Goal: Find specific page/section: Find specific page/section

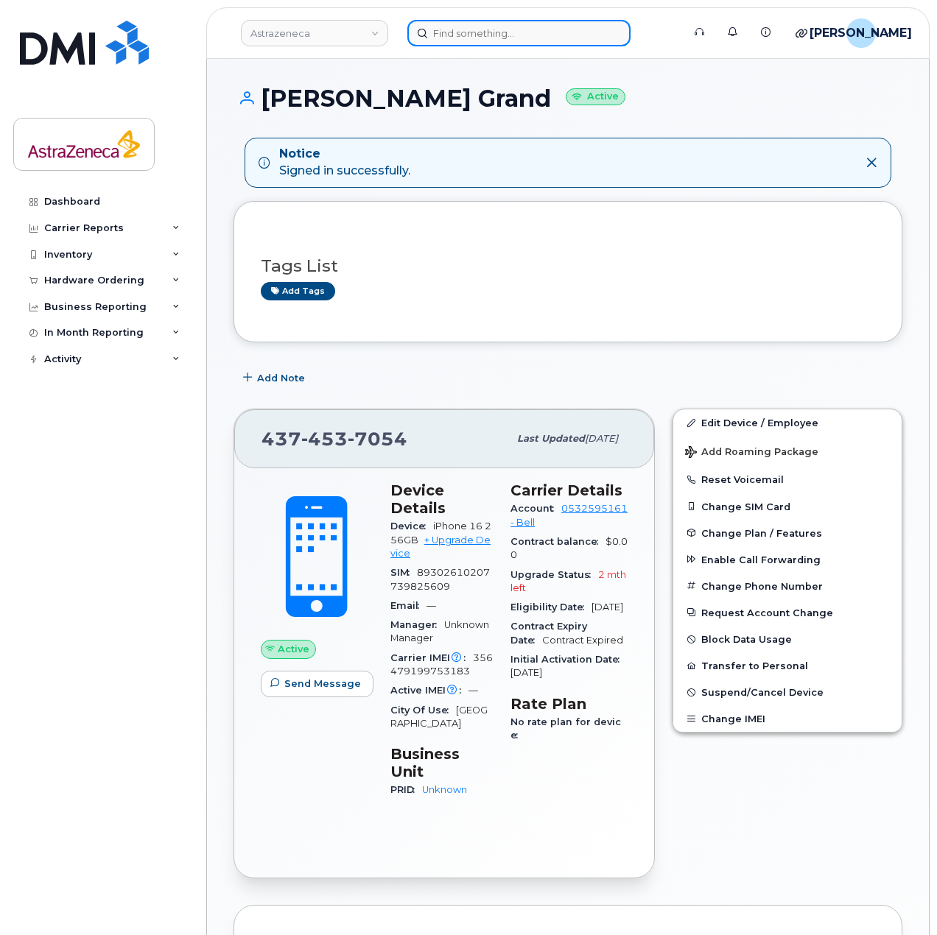
click at [449, 30] on input at bounding box center [518, 33] width 223 height 27
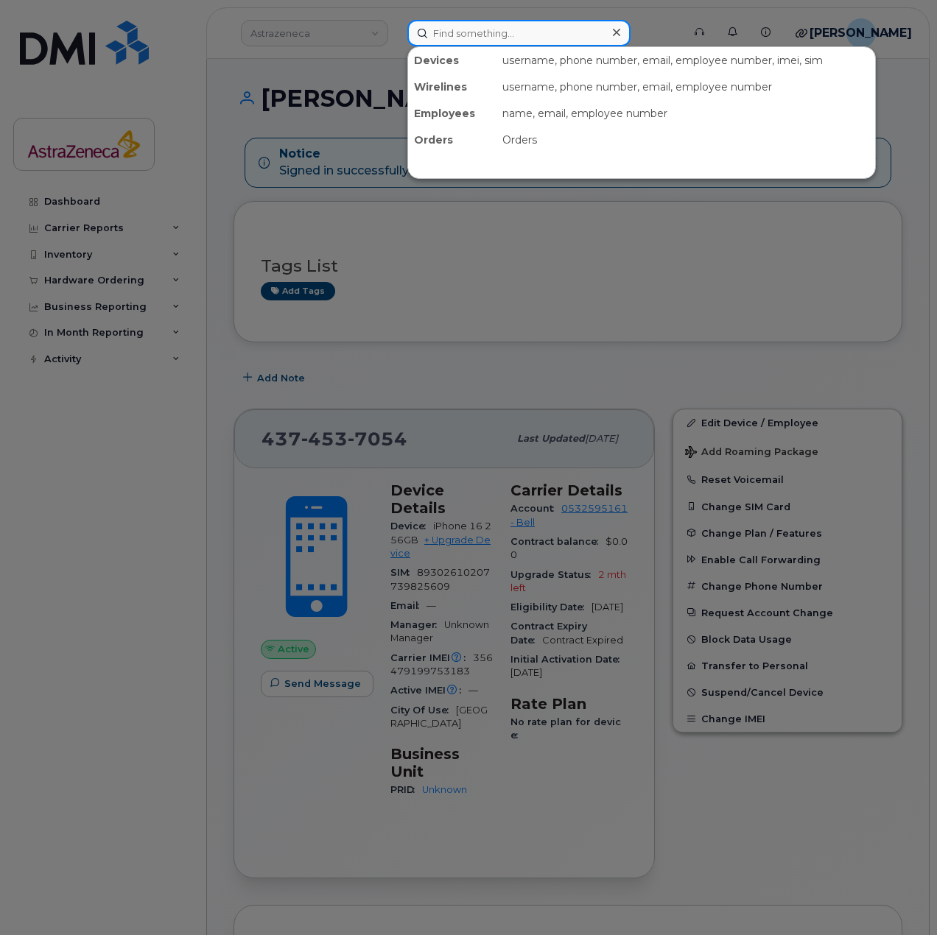
paste input "437-455-9179"
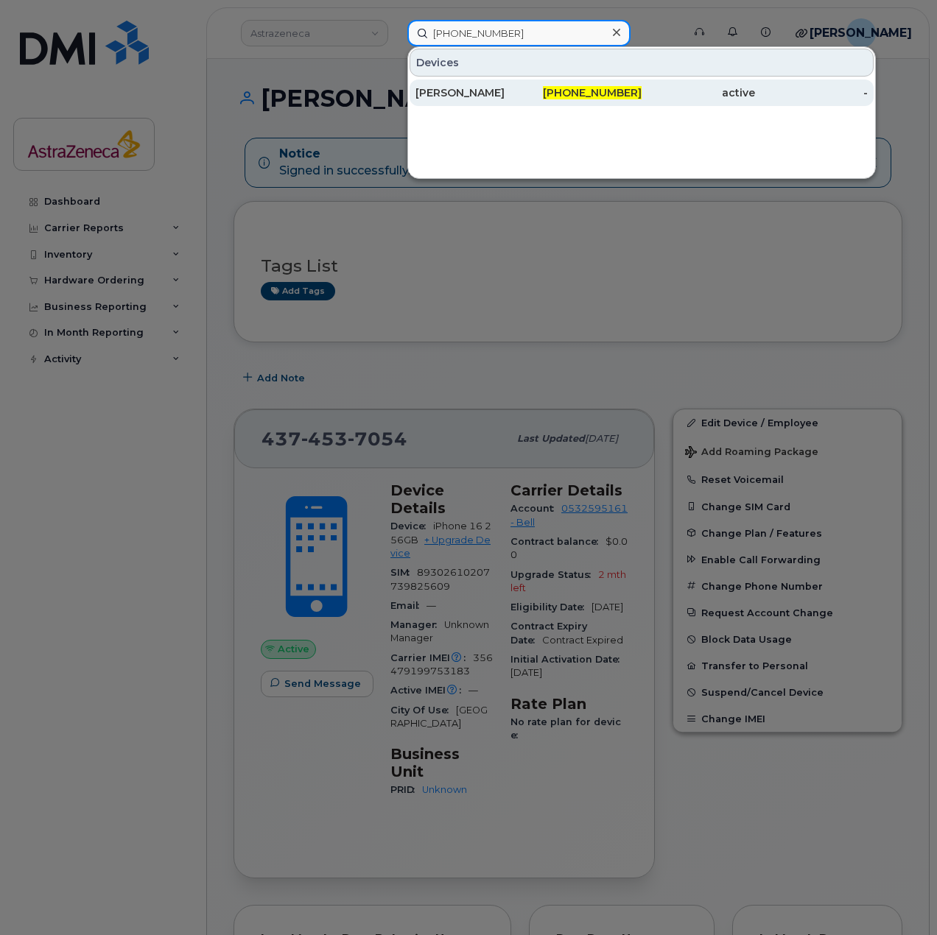
type input "437-455-9179"
click at [554, 91] on div "437-455-9179" at bounding box center [585, 92] width 113 height 15
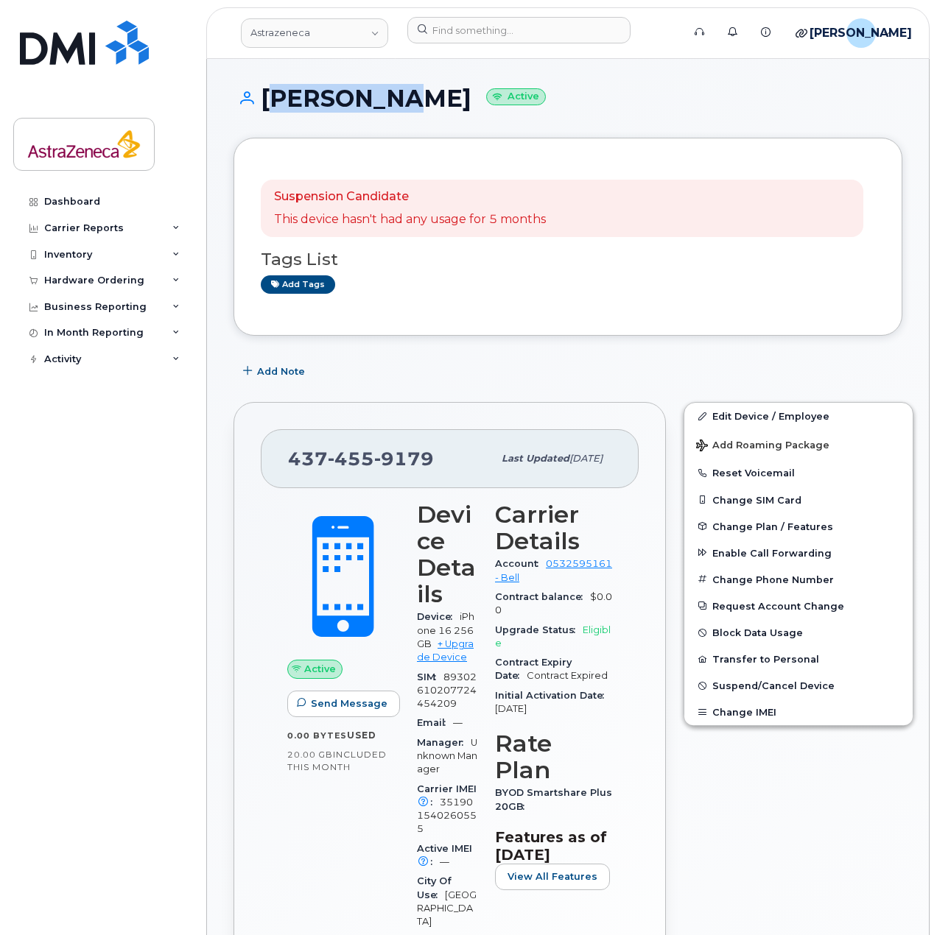
drag, startPoint x: 367, startPoint y: 108, endPoint x: 261, endPoint y: 108, distance: 105.3
click at [261, 108] on h1 "[PERSON_NAME] Active" at bounding box center [567, 98] width 669 height 26
copy h1 "[PERSON_NAME]"
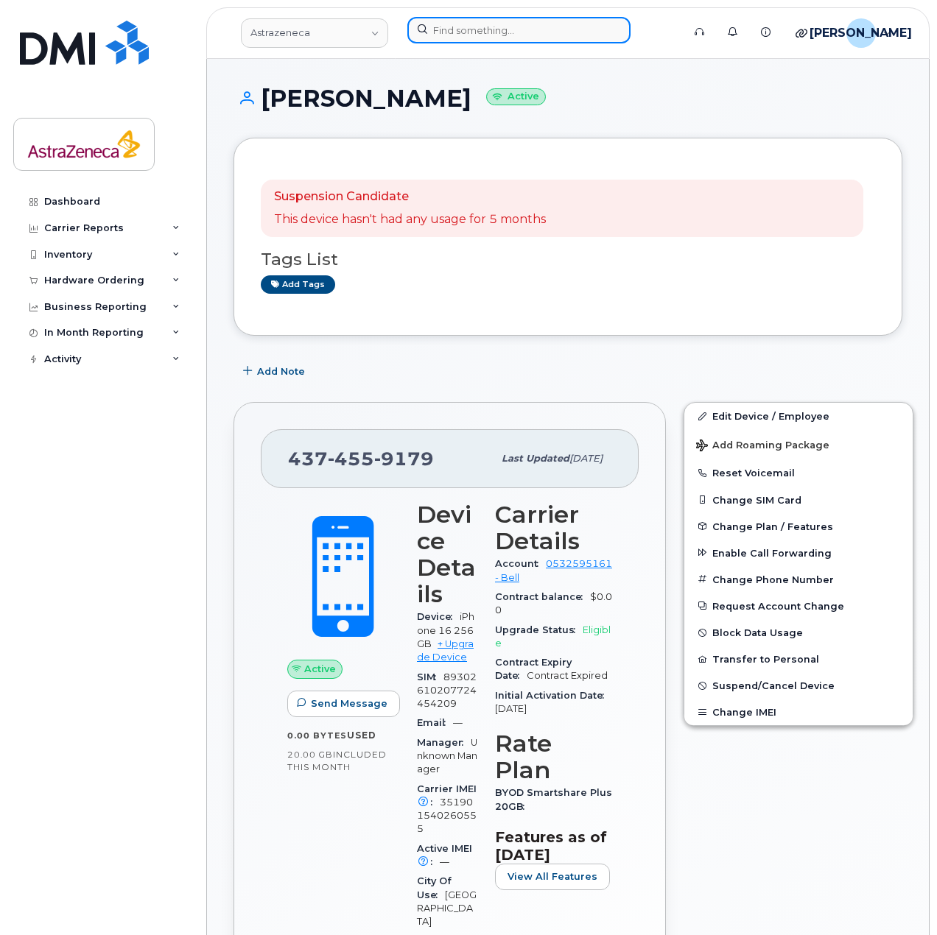
click at [503, 32] on input at bounding box center [518, 30] width 223 height 27
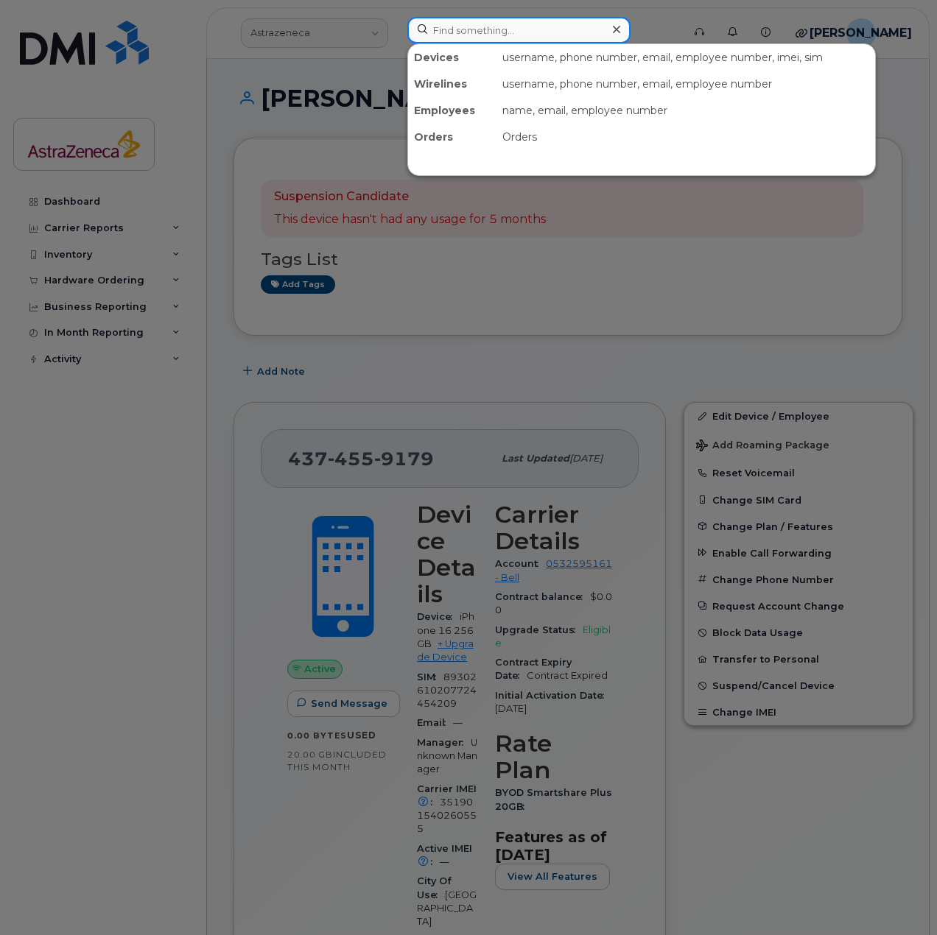
paste input "[PERSON_NAME]"
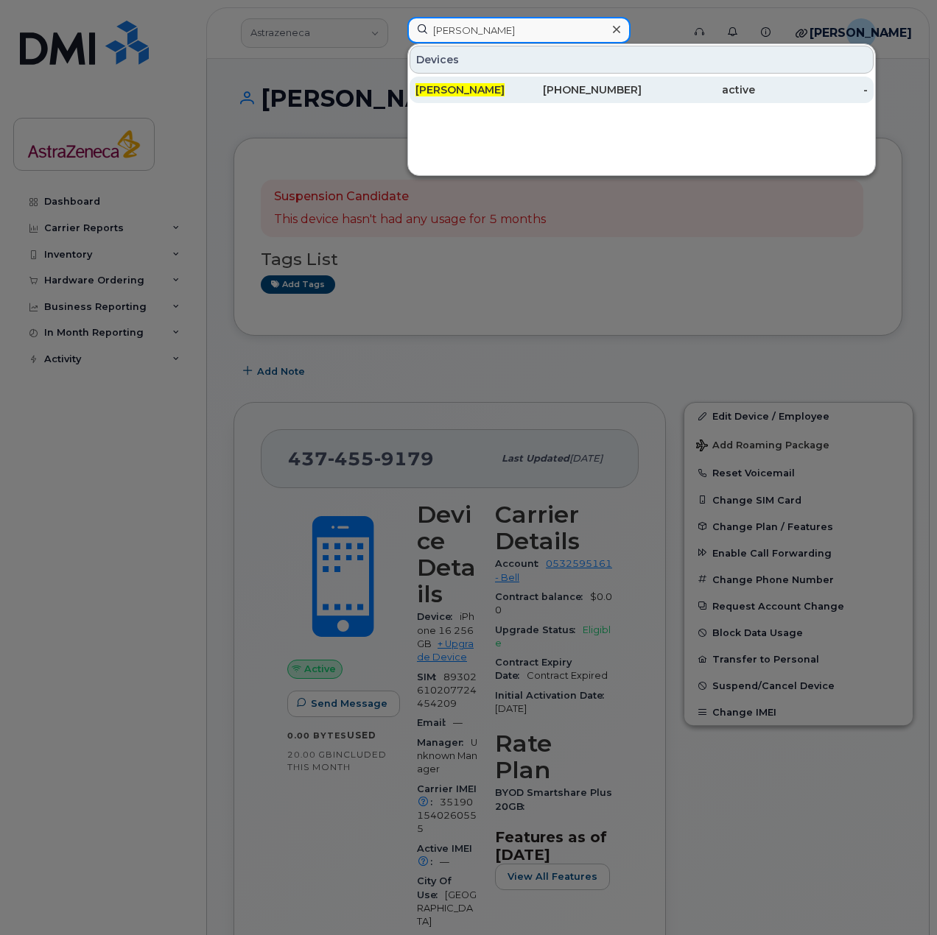
type input "[PERSON_NAME]"
click at [519, 89] on div "[PERSON_NAME]" at bounding box center [471, 89] width 113 height 15
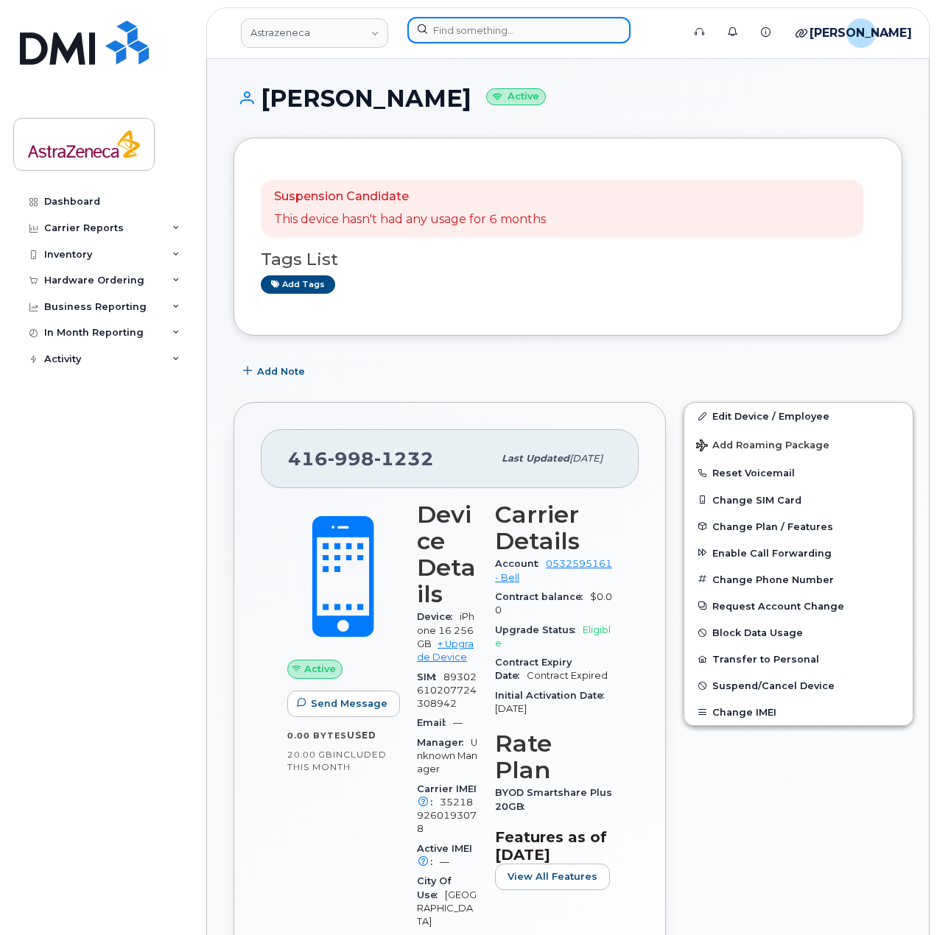
click at [504, 40] on input at bounding box center [518, 30] width 223 height 27
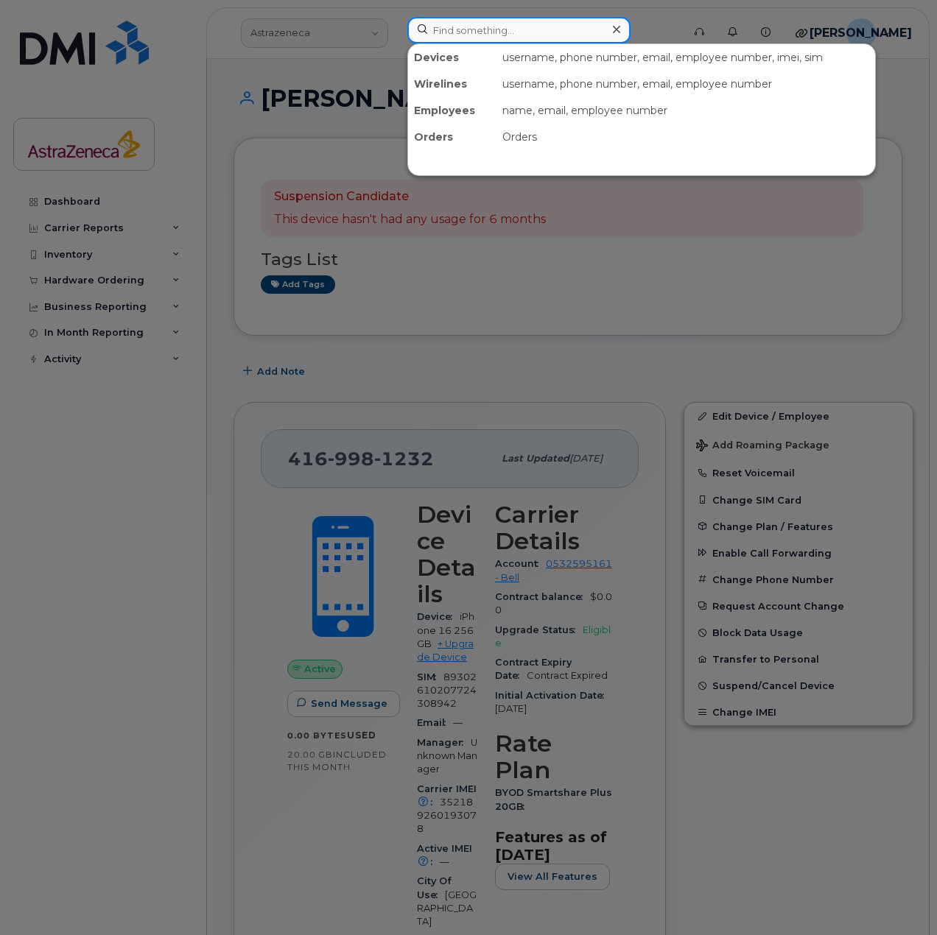
paste input "Megan Kwong"
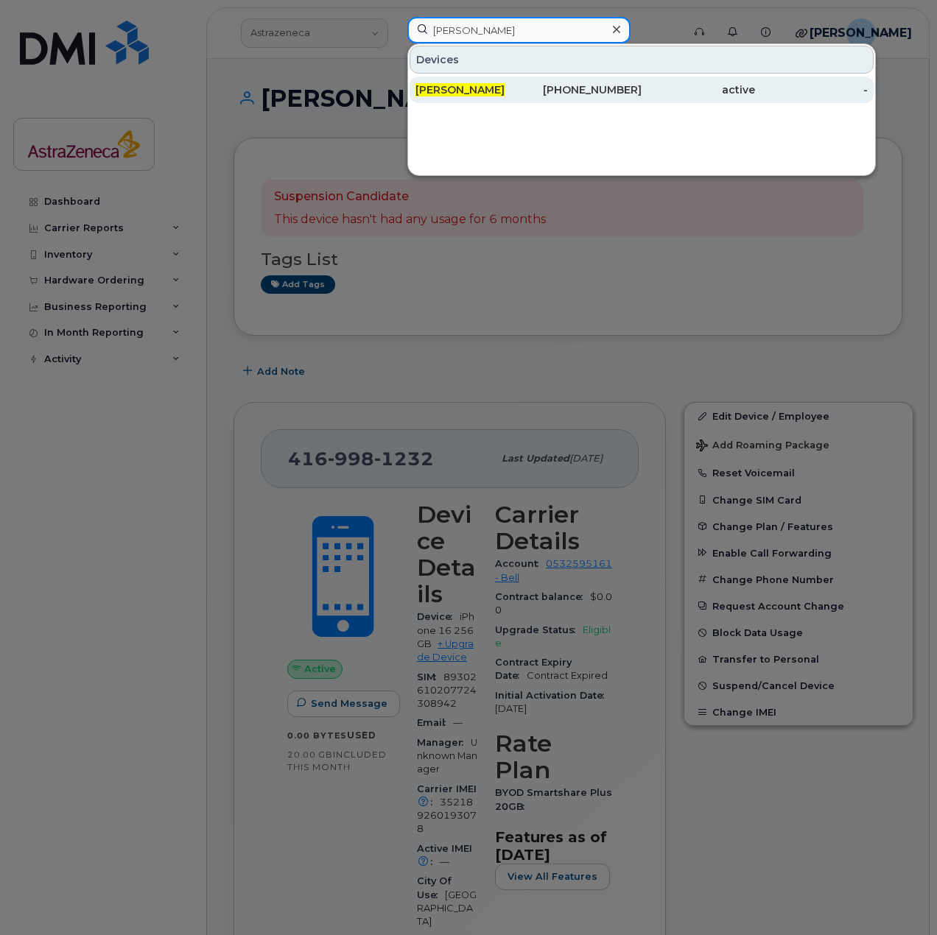
type input "Megan Kwong"
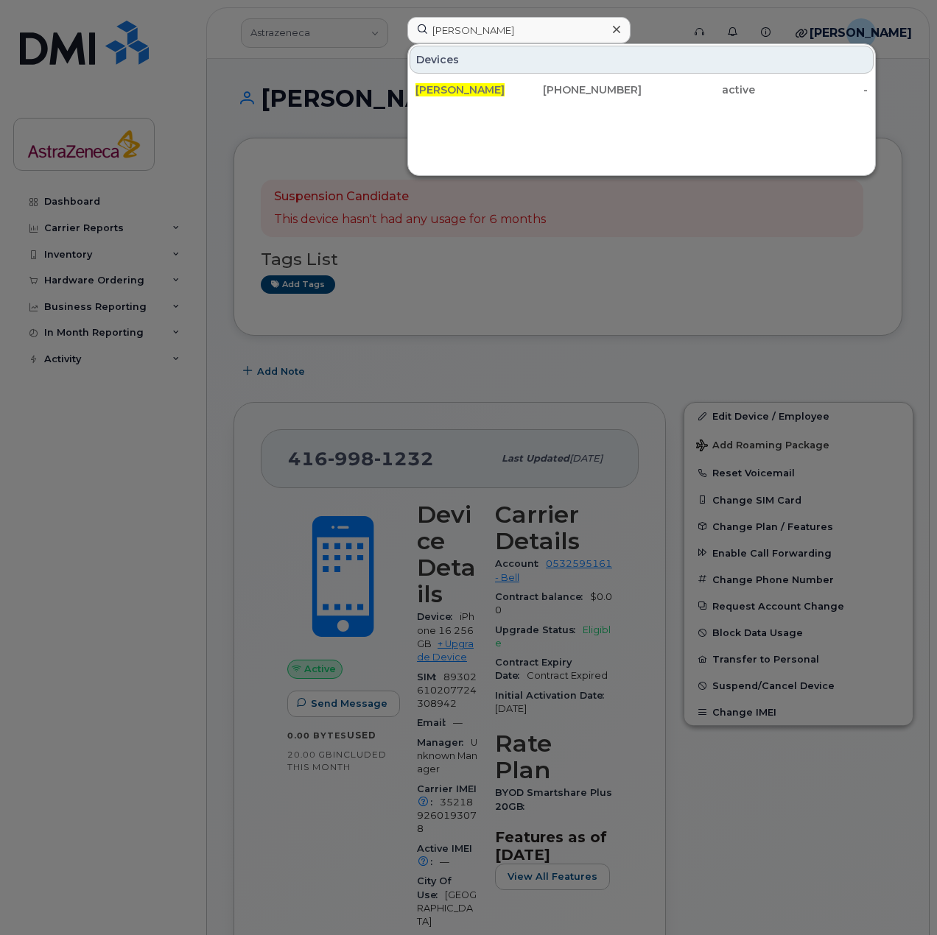
drag, startPoint x: 560, startPoint y: 96, endPoint x: 564, endPoint y: 158, distance: 62.7
click at [560, 96] on div "437-328-9873" at bounding box center [585, 89] width 113 height 15
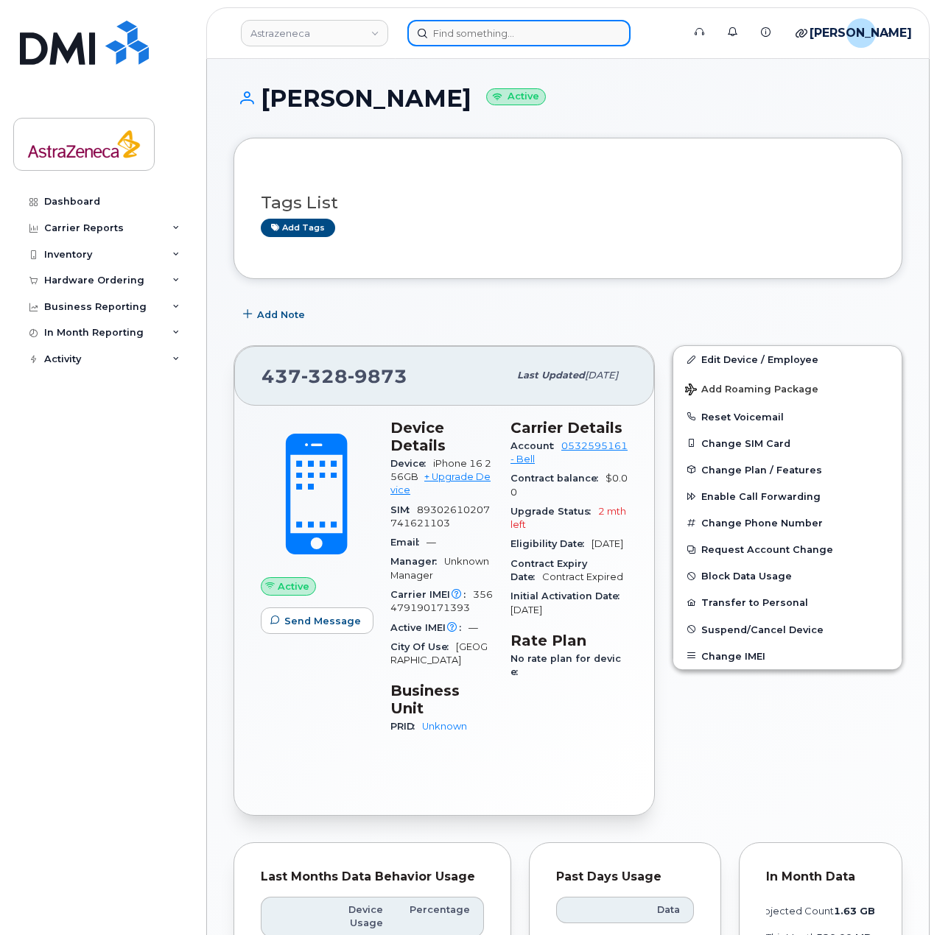
drag, startPoint x: 470, startPoint y: 21, endPoint x: 473, endPoint y: 29, distance: 8.6
click at [470, 22] on input at bounding box center [518, 33] width 223 height 27
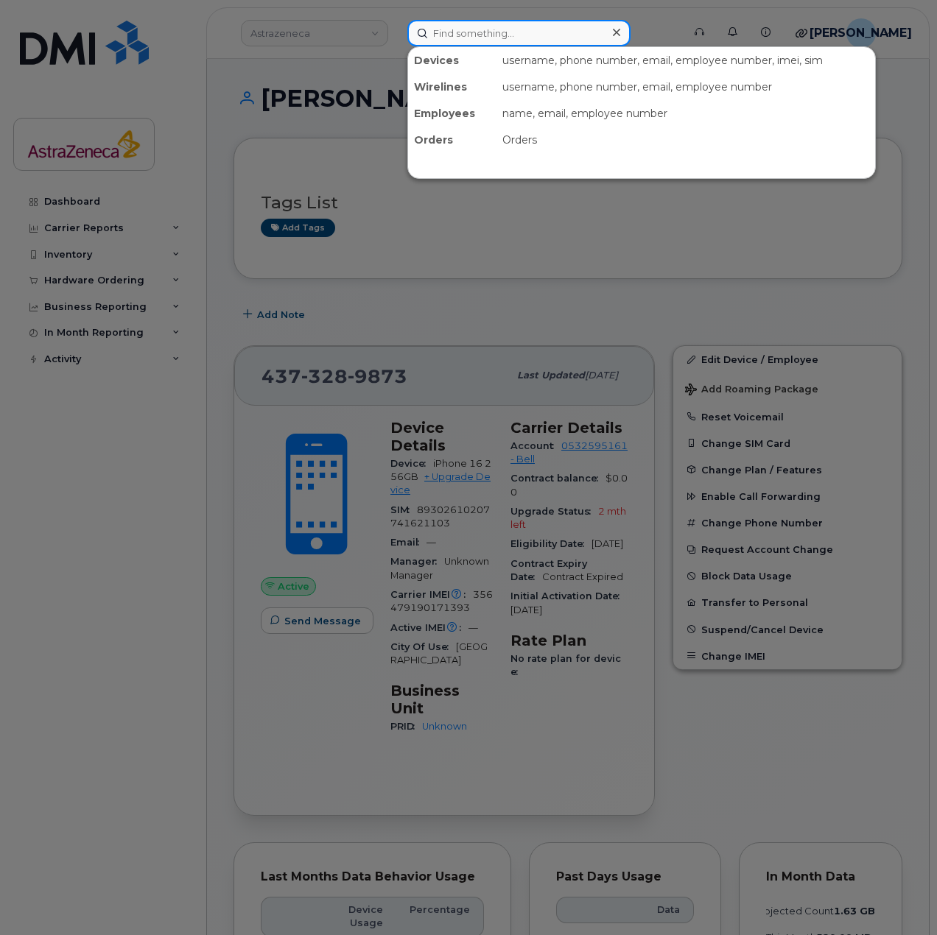
paste input "[PERSON_NAME]"
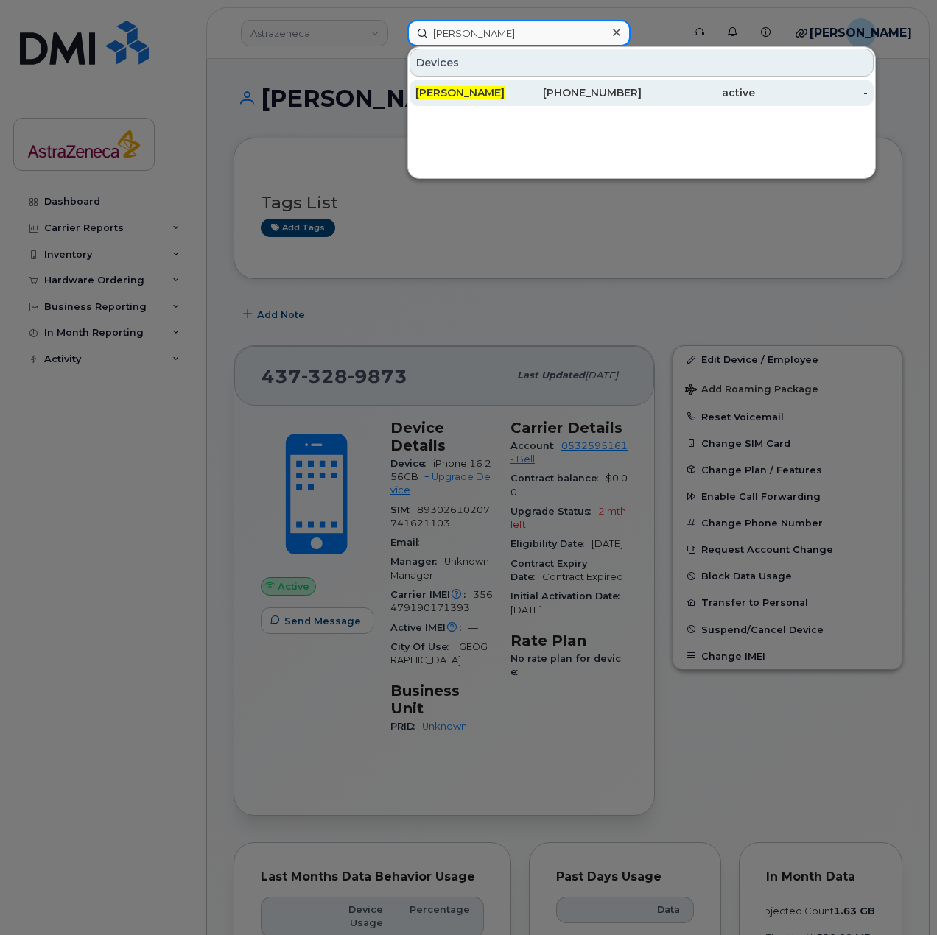
type input "Shaliha Mohamed Naufal"
click at [504, 91] on span "[PERSON_NAME]" at bounding box center [459, 92] width 89 height 13
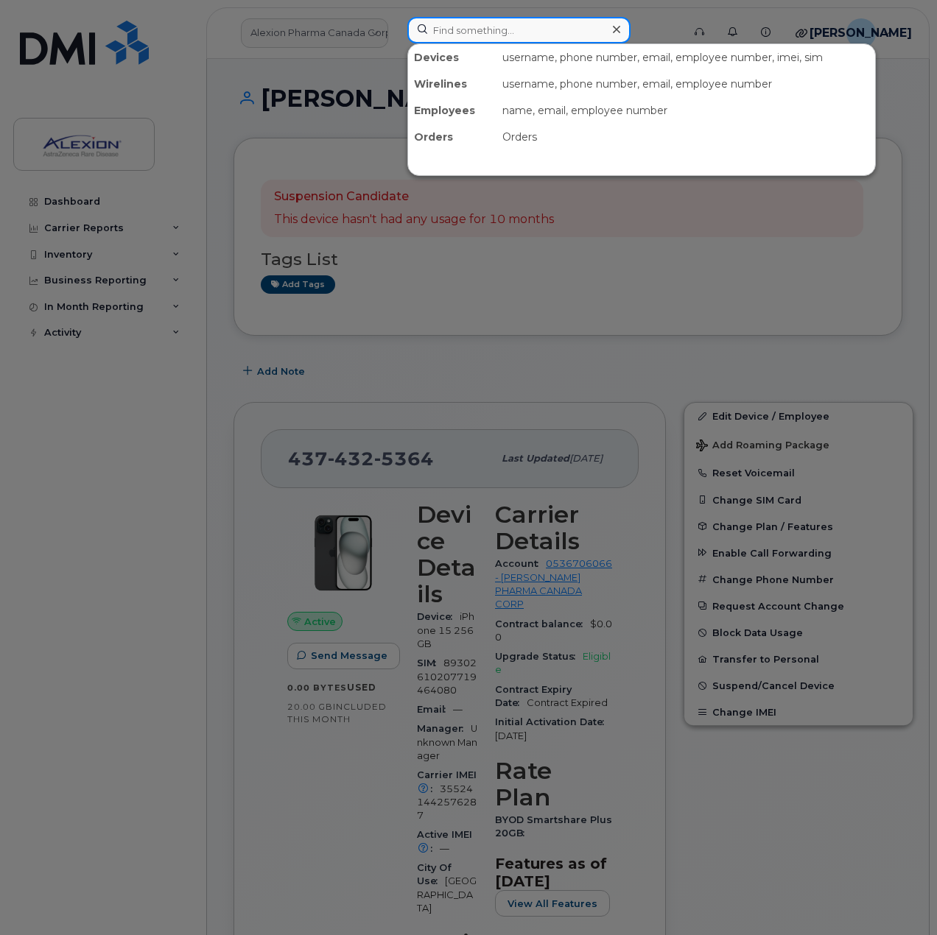
click at [466, 21] on input at bounding box center [518, 30] width 223 height 27
paste input "Nikta Tamashekan"
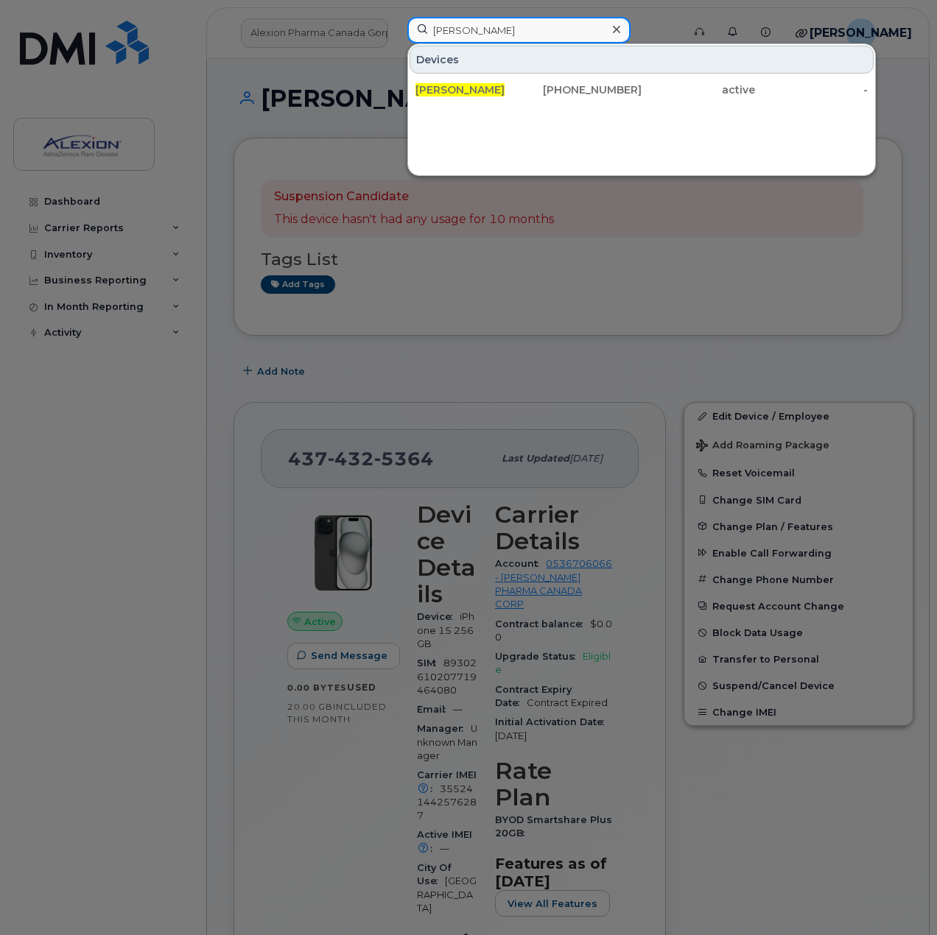
drag, startPoint x: 531, startPoint y: 34, endPoint x: 311, endPoint y: 24, distance: 219.6
click at [395, 24] on div "Nikta Tamashekan Devices Nikta Tamashekan 437-455-8607 active -" at bounding box center [539, 33] width 289 height 32
paste input "Jessica Wilso"
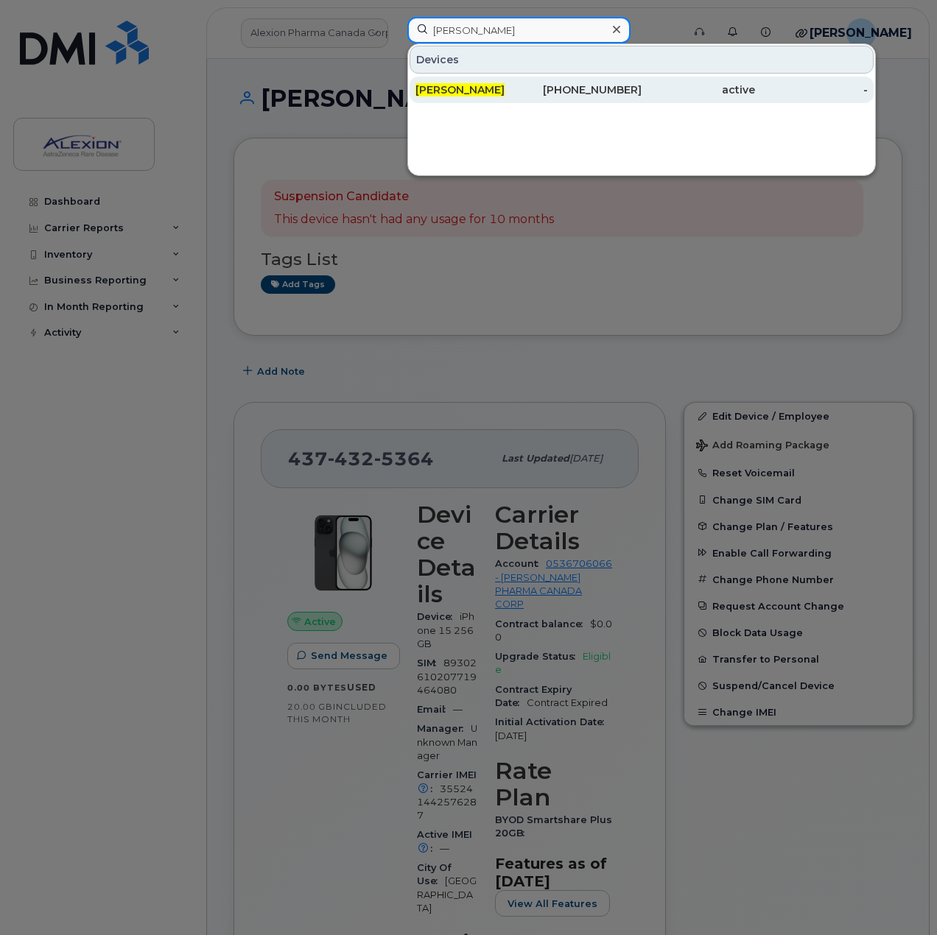
type input "Jessica Wilson"
click at [502, 78] on div "Jessica Wilson" at bounding box center [471, 90] width 113 height 27
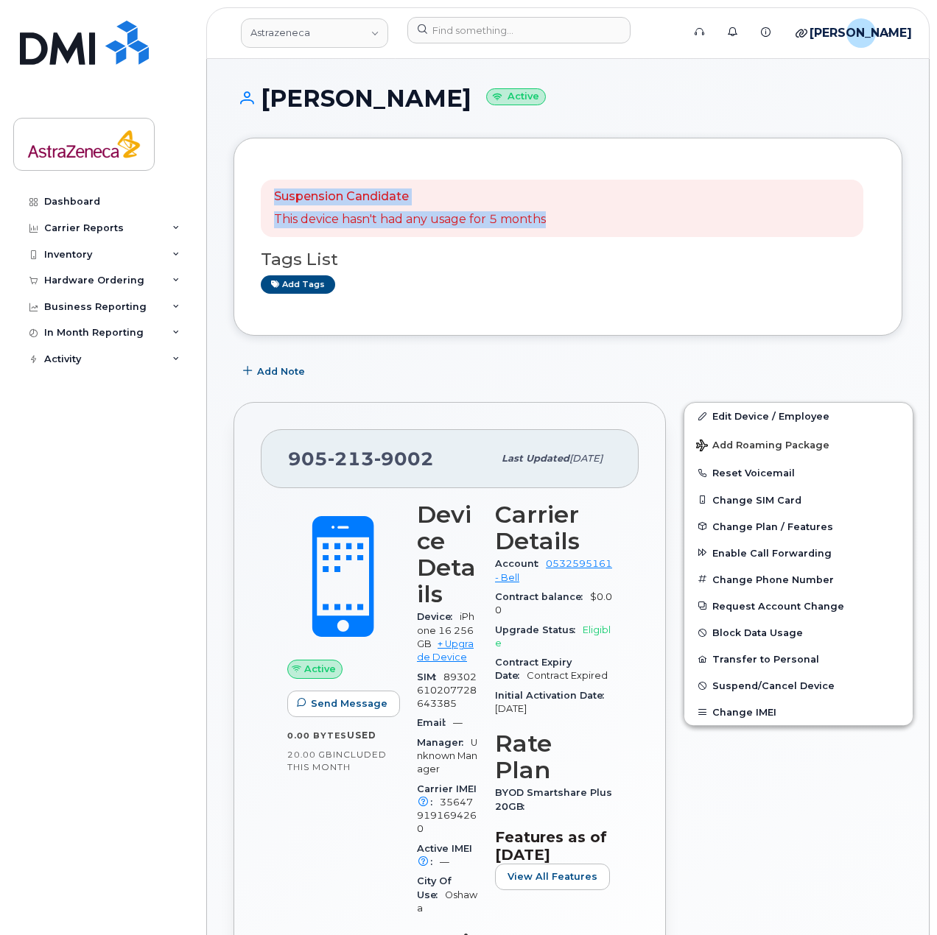
drag, startPoint x: 350, startPoint y: 207, endPoint x: 264, endPoint y: 186, distance: 88.8
click at [264, 186] on div "Suspension Candidate This device hasn't had any usage for 5 months" at bounding box center [562, 208] width 602 height 57
click at [348, 208] on div "Suspension Candidate This device hasn't had any usage for 5 months" at bounding box center [410, 208] width 272 height 40
